Goal: Share content

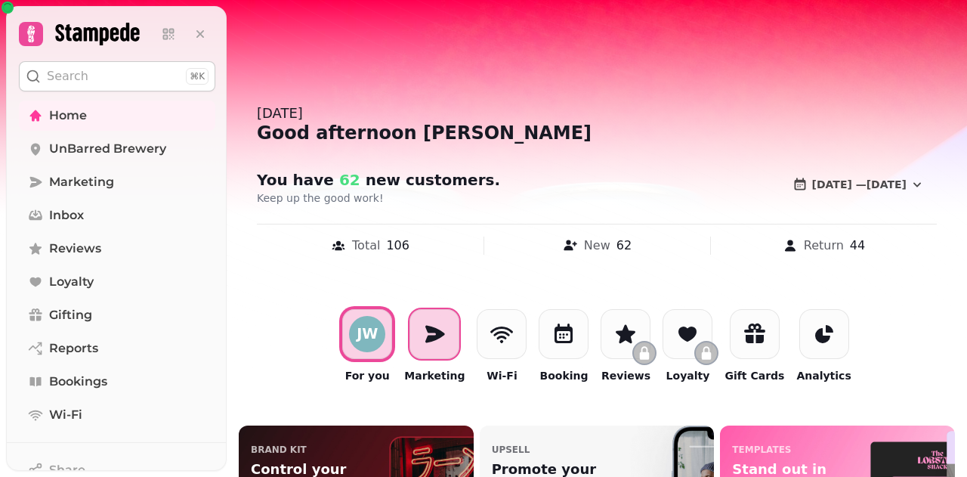
click at [444, 320] on div at bounding box center [435, 334] width 50 height 50
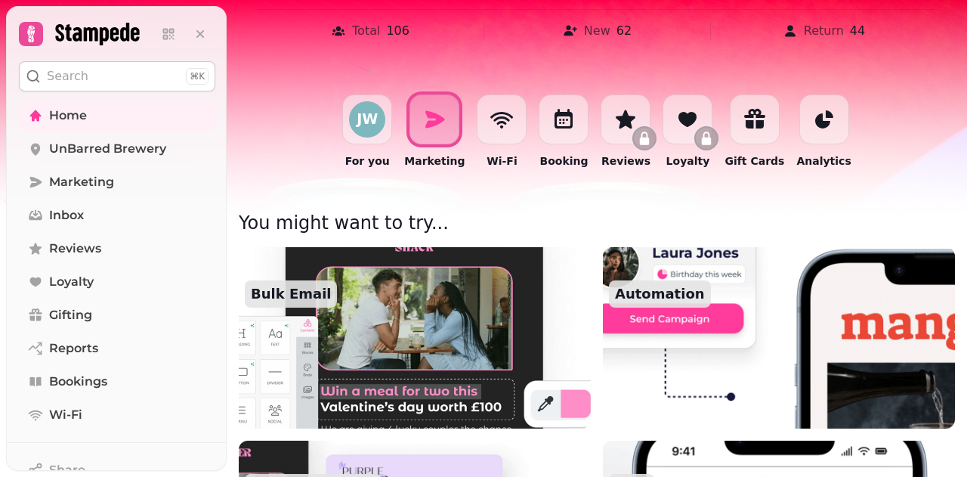
scroll to position [302, 0]
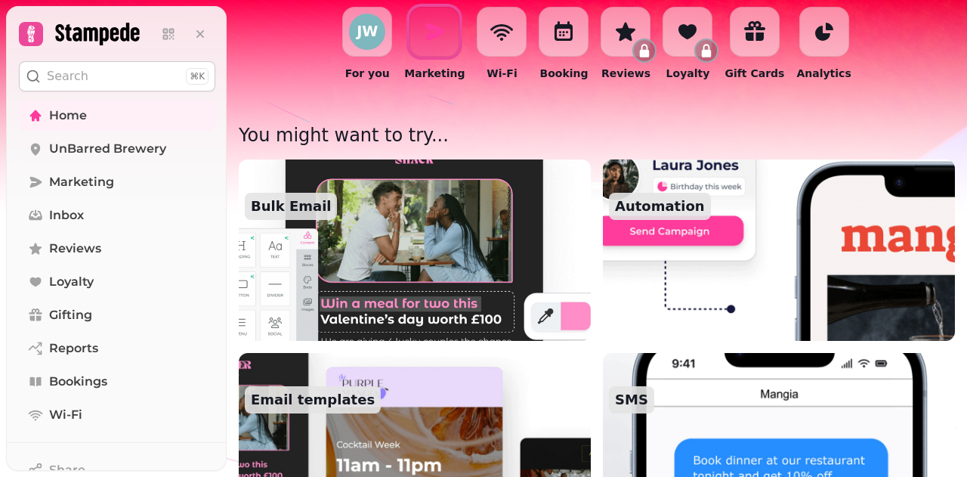
click at [485, 238] on img at bounding box center [415, 249] width 388 height 199
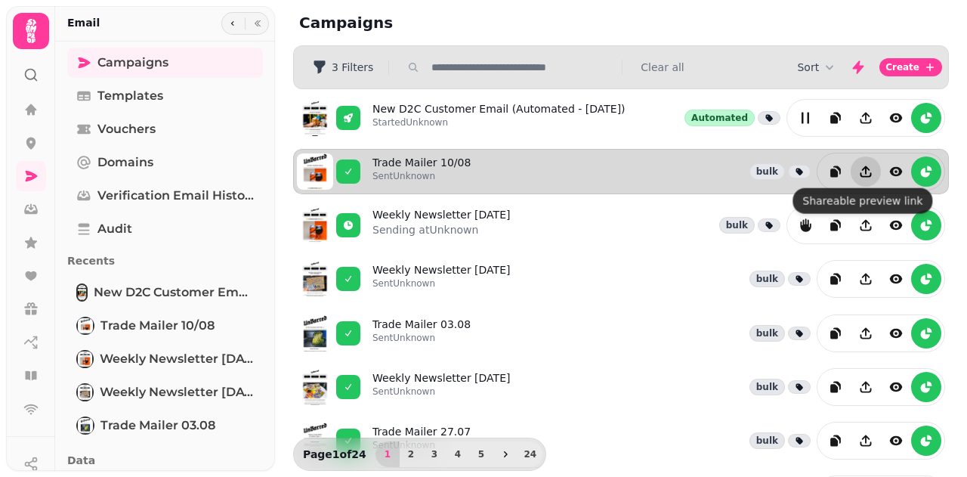
click at [858, 165] on icon "Share campaign preview" at bounding box center [865, 171] width 15 height 15
